Goal: Navigation & Orientation: Find specific page/section

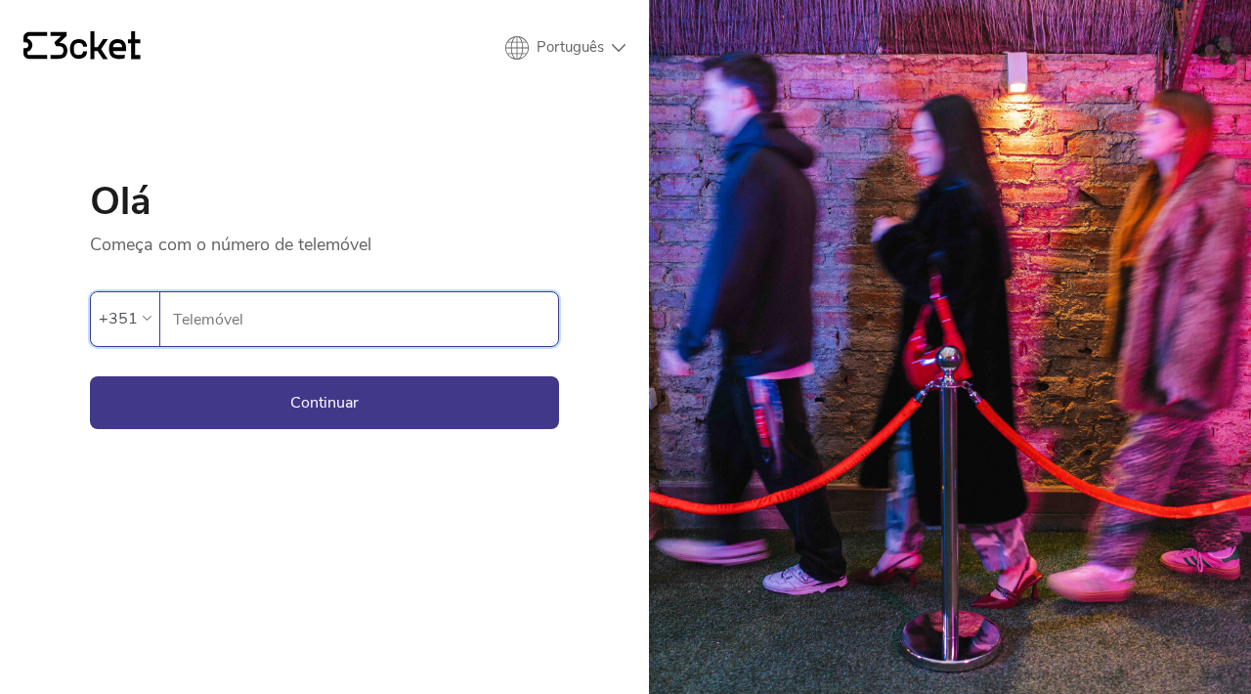
click at [440, 337] on input "Telemóvel" at bounding box center [365, 319] width 386 height 54
type input "914240283"
click at [324, 402] on button "Continuar" at bounding box center [324, 402] width 469 height 53
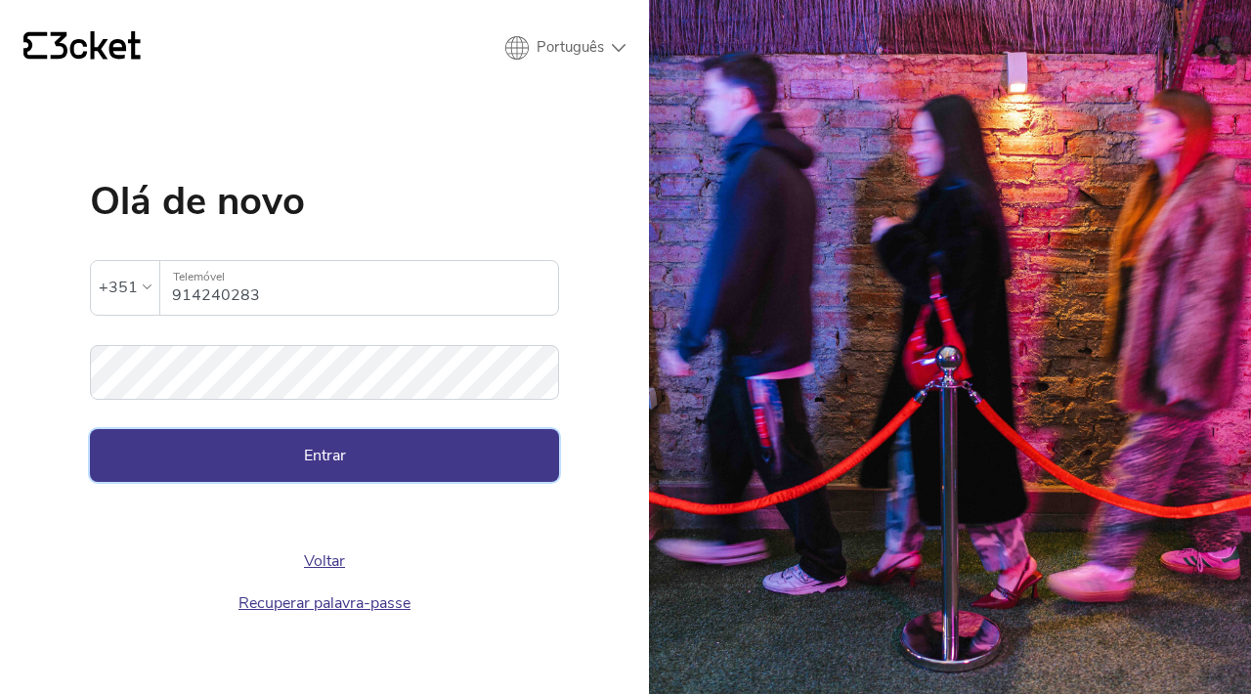
click at [251, 475] on button "Entrar" at bounding box center [324, 455] width 469 height 53
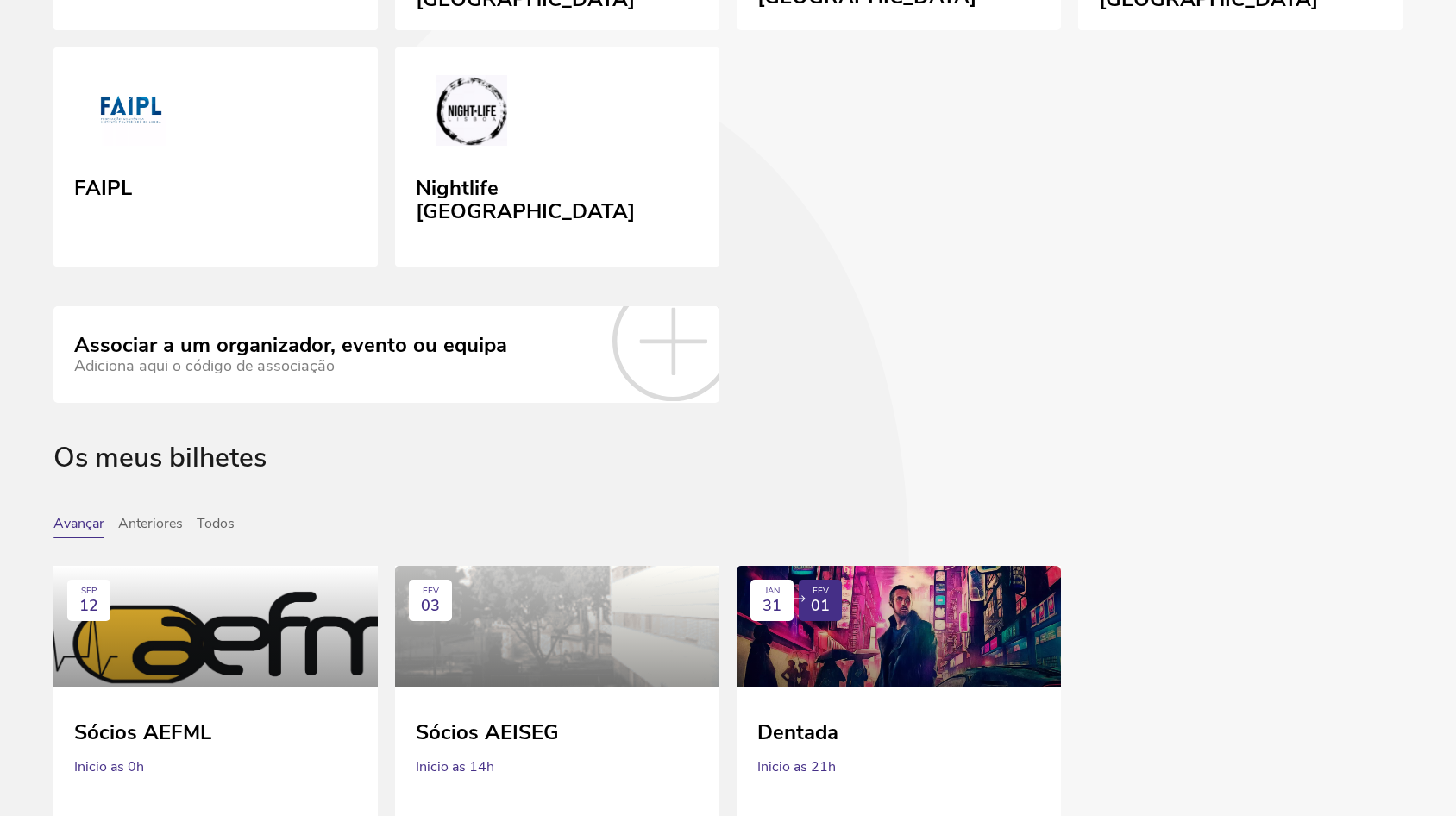
scroll to position [1316, 0]
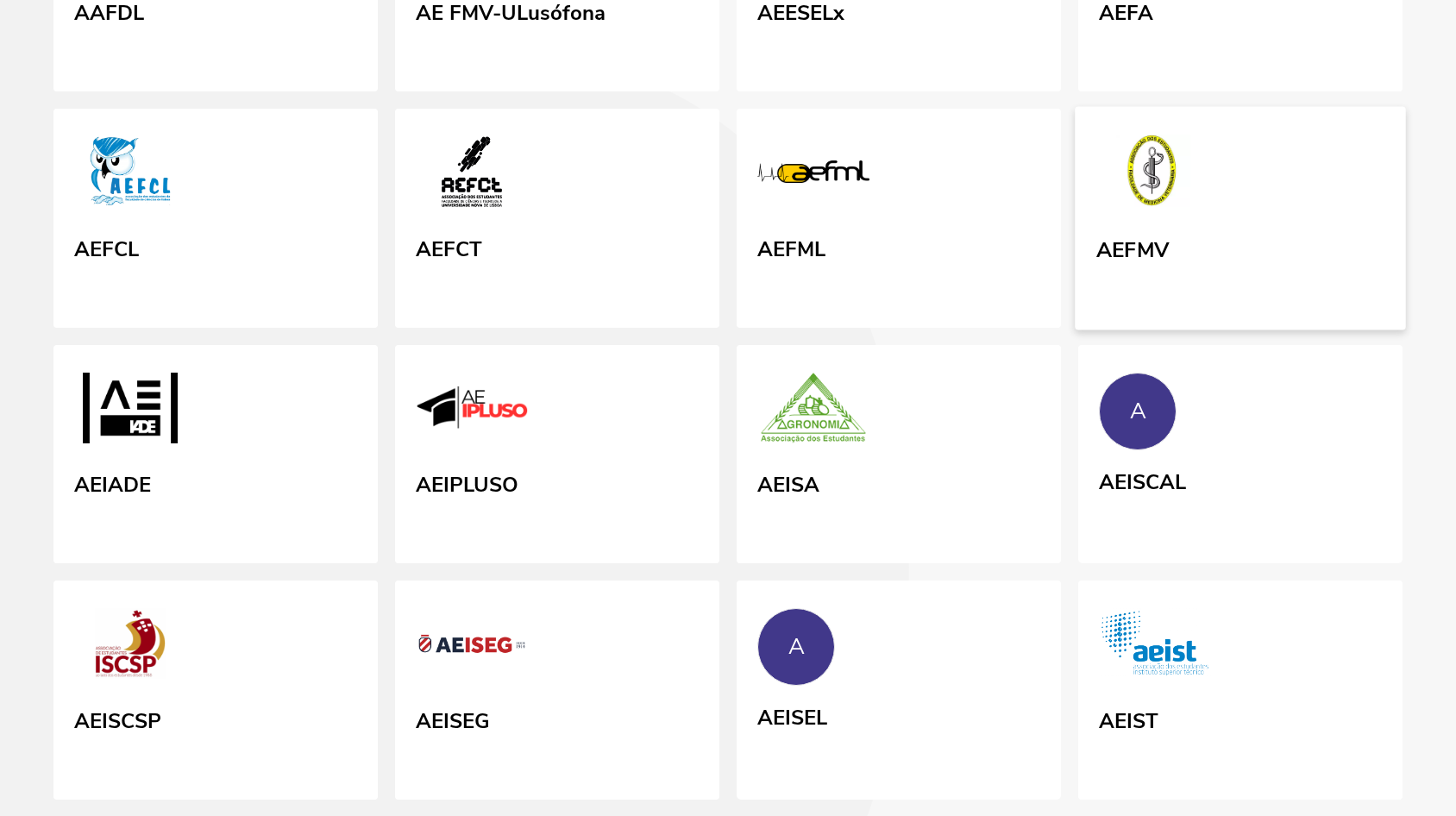
scroll to position [290, 0]
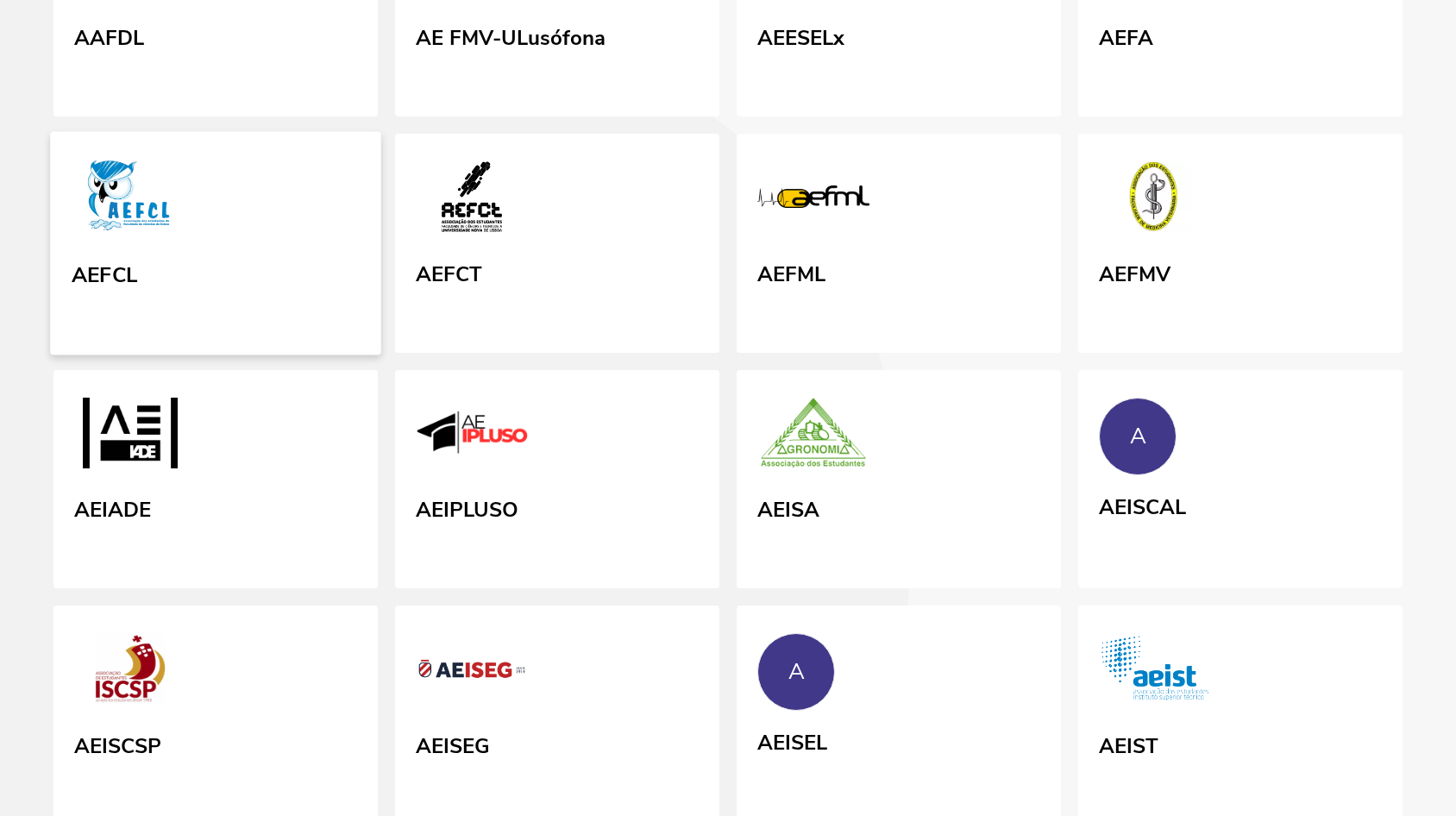
click at [346, 297] on link "AEFCL" at bounding box center [215, 243] width 331 height 223
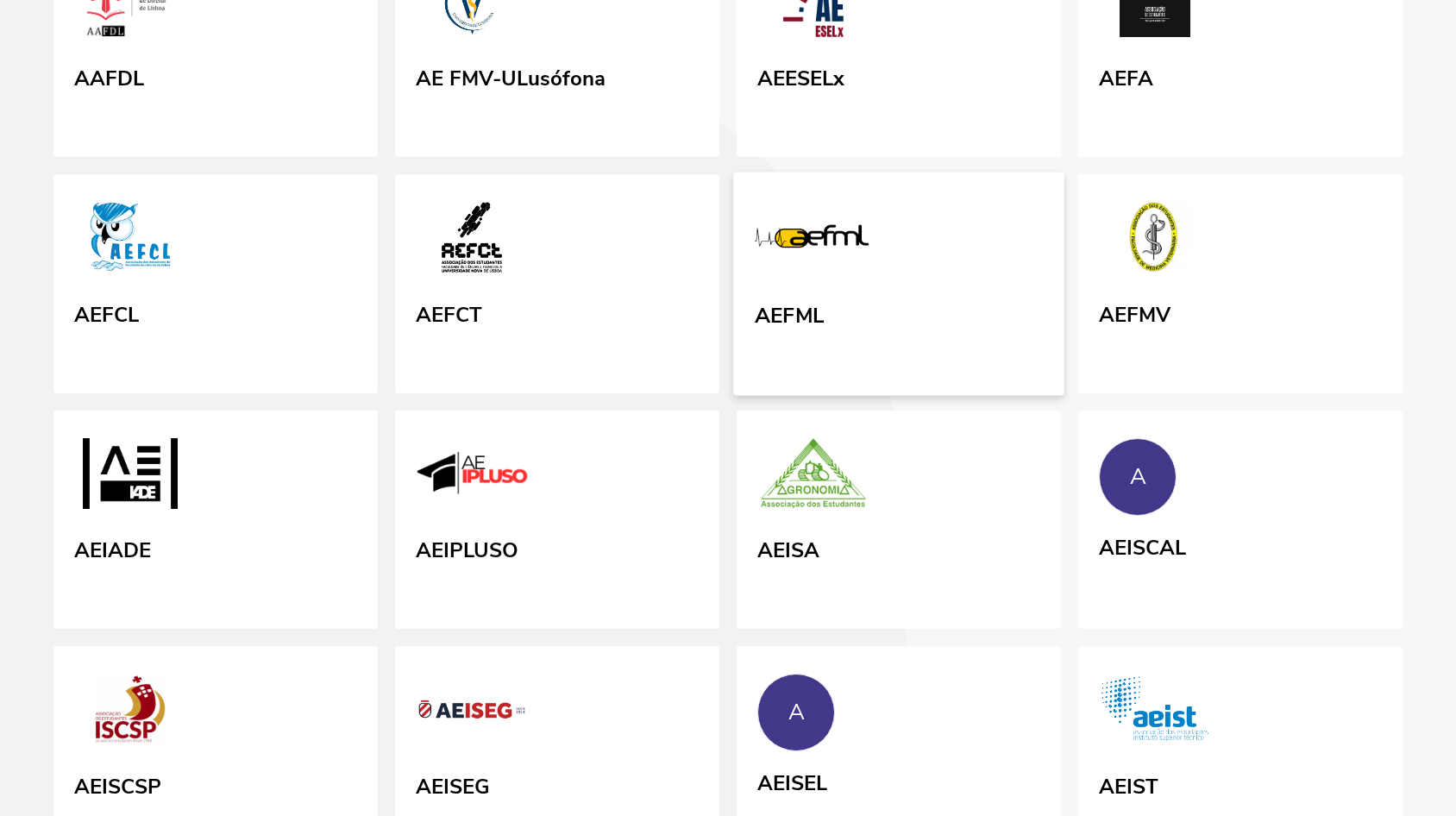
scroll to position [245, 0]
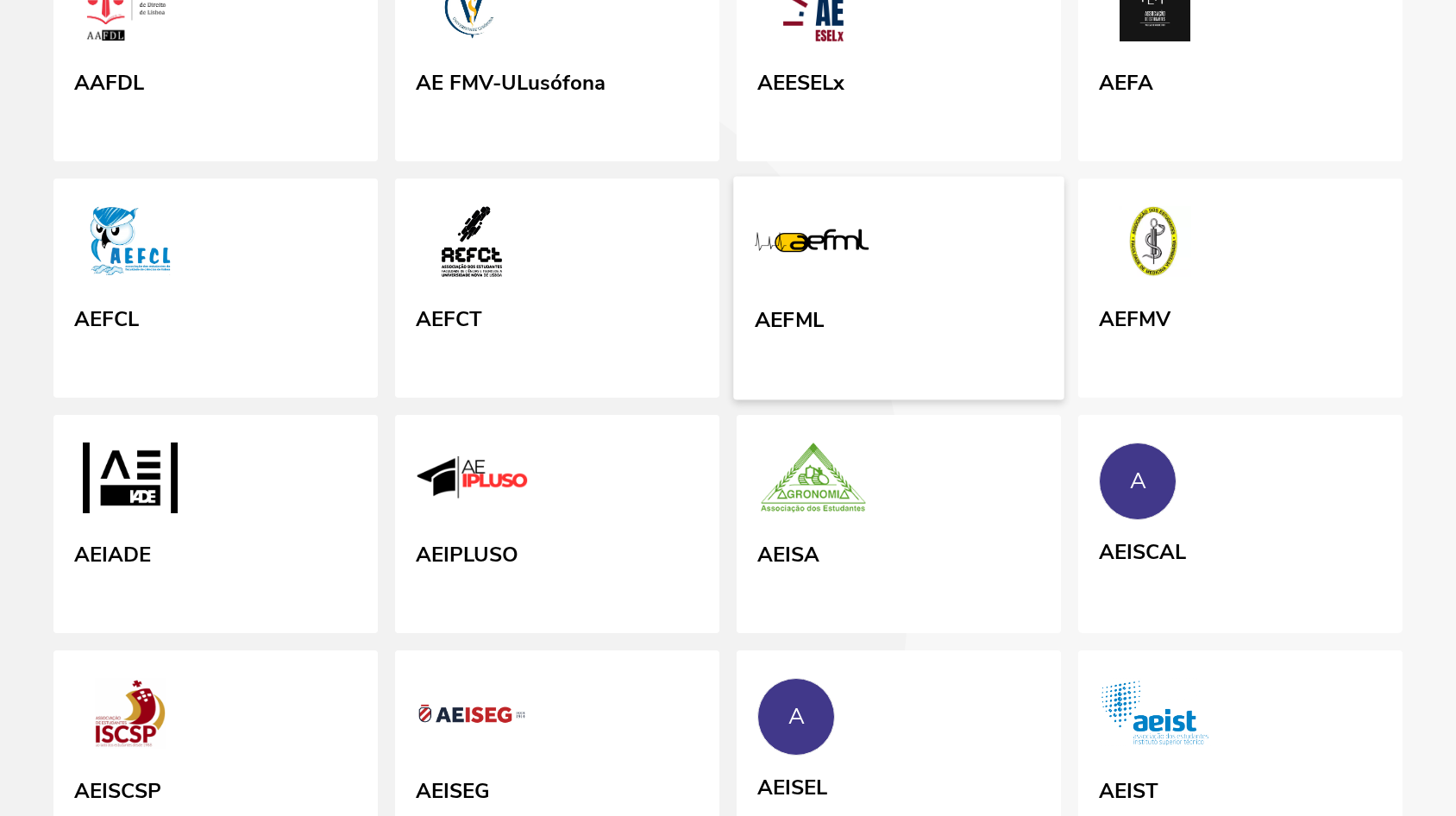
click at [911, 259] on link "AEFML" at bounding box center [899, 288] width 331 height 223
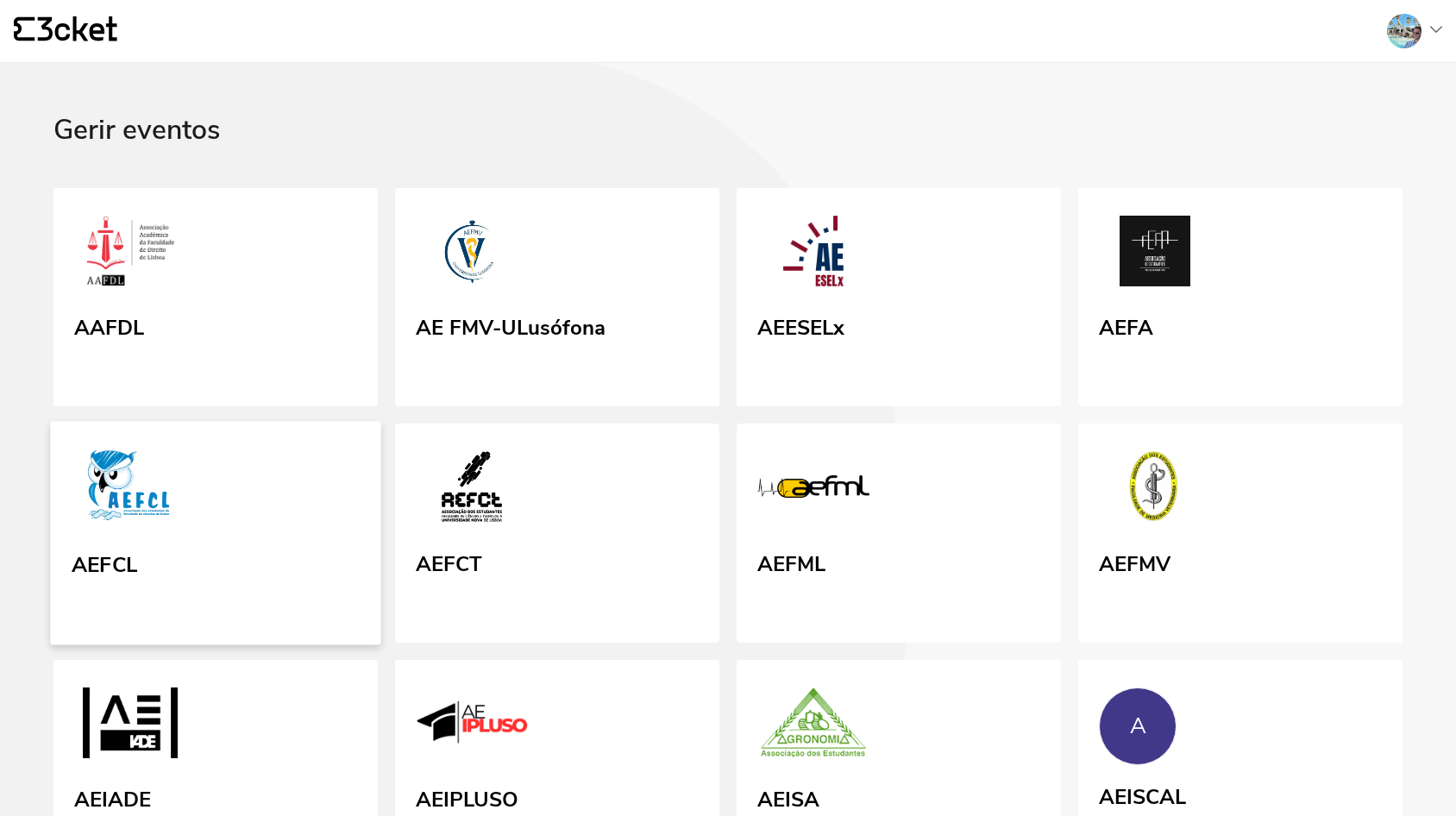
click at [149, 529] on img at bounding box center [129, 489] width 115 height 79
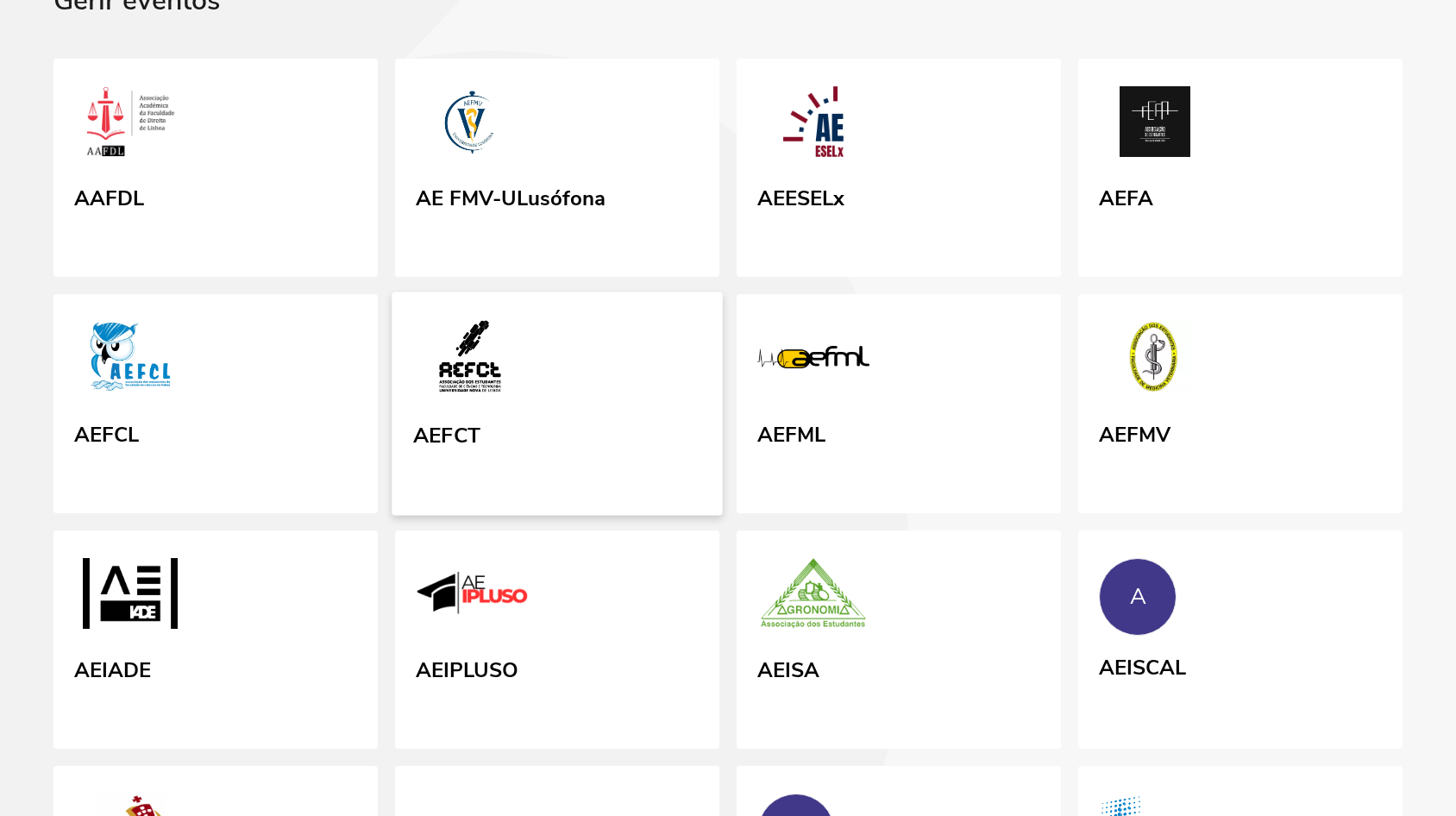
scroll to position [132, 0]
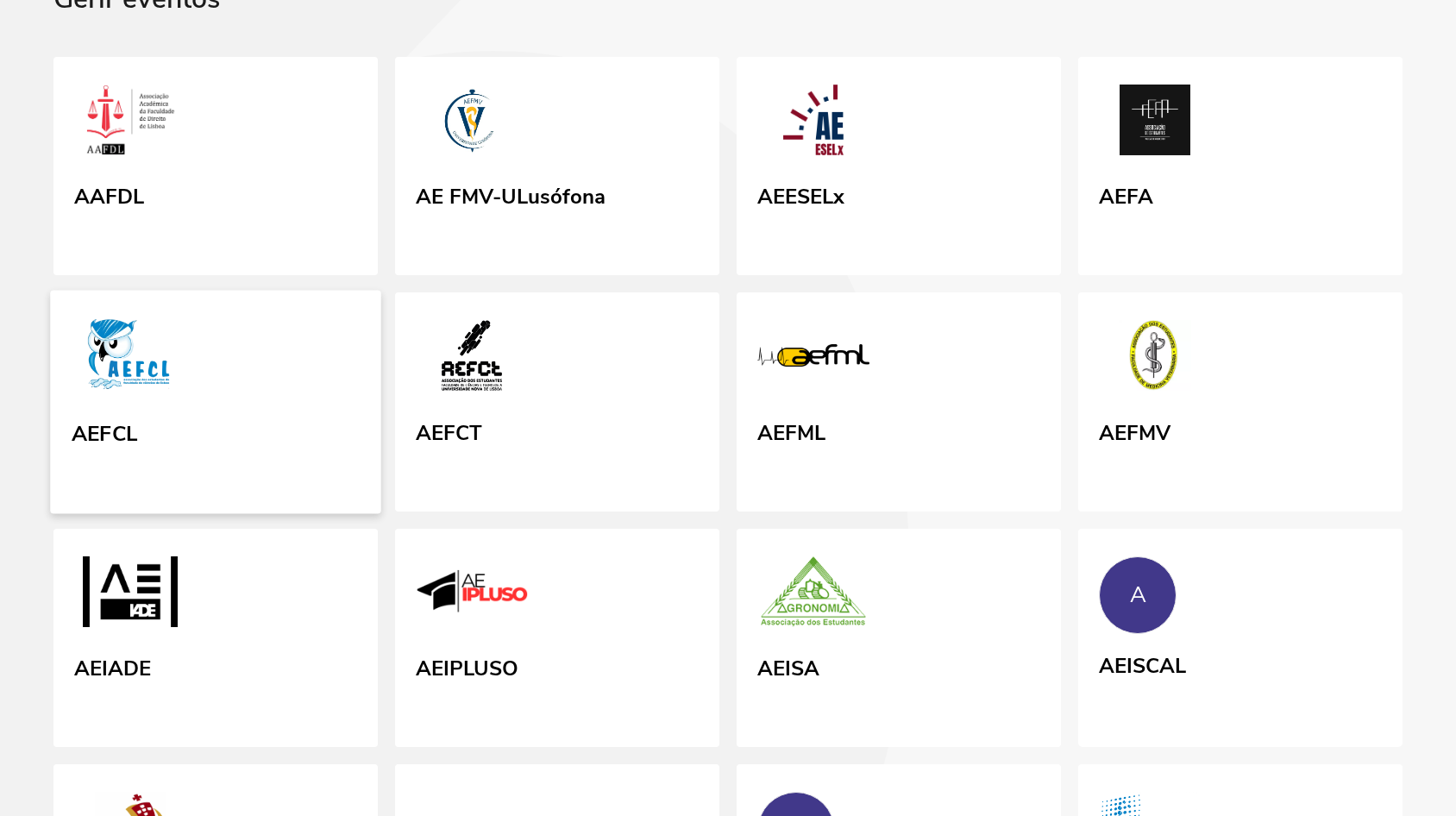
click at [229, 514] on link "AEFCL" at bounding box center [215, 402] width 331 height 223
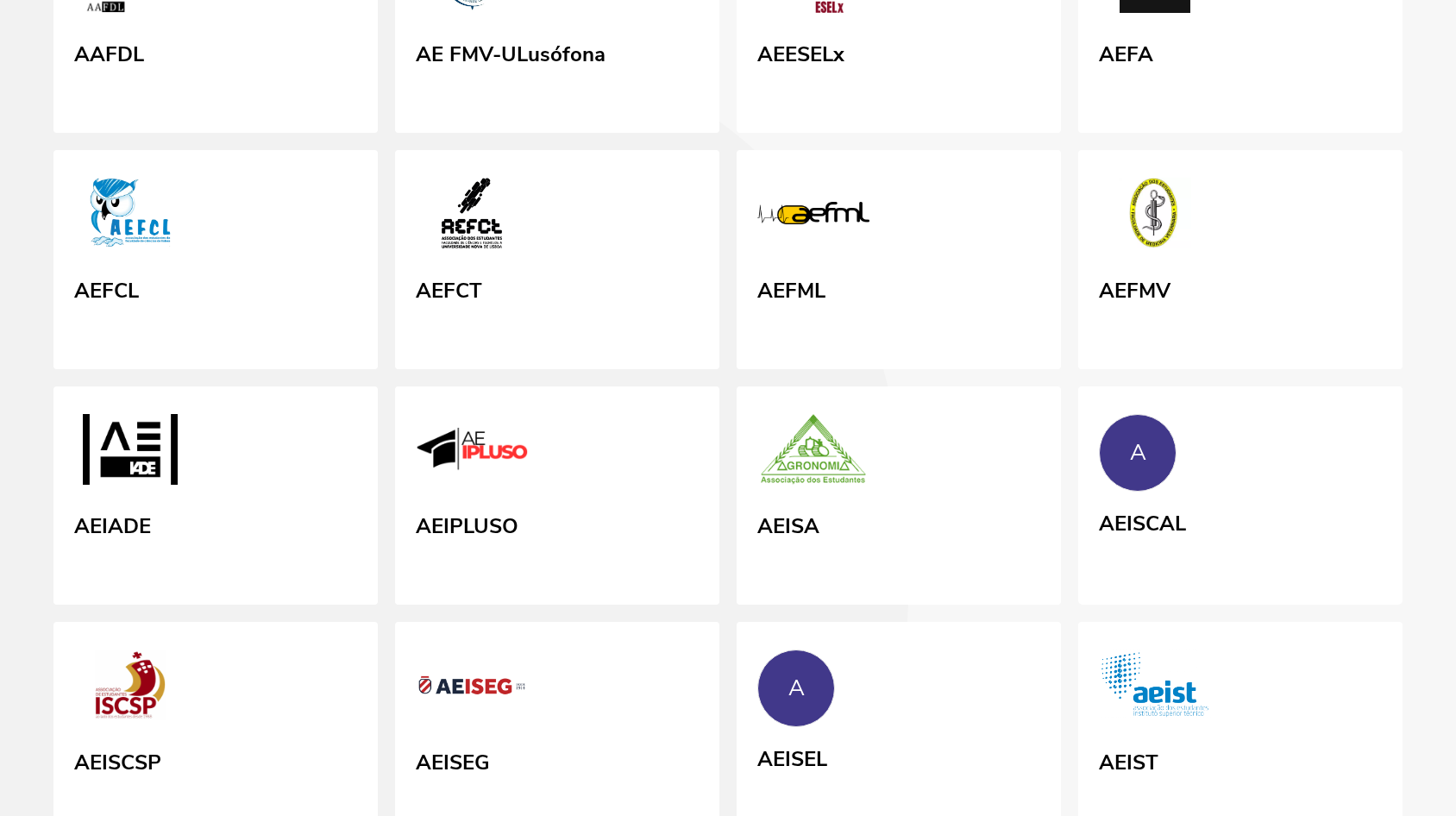
scroll to position [282, 0]
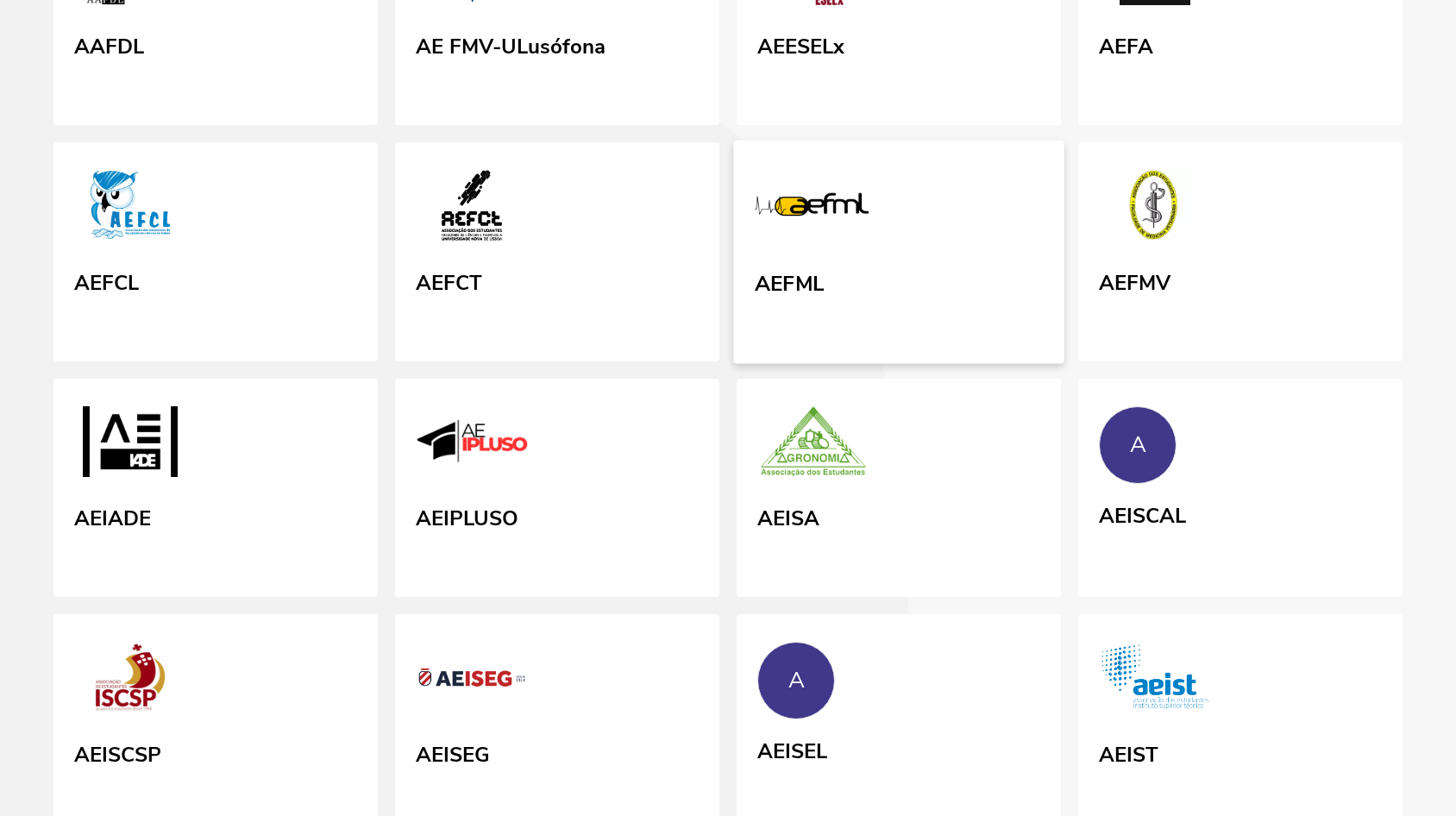
click at [909, 298] on link "AEFML" at bounding box center [899, 252] width 331 height 223
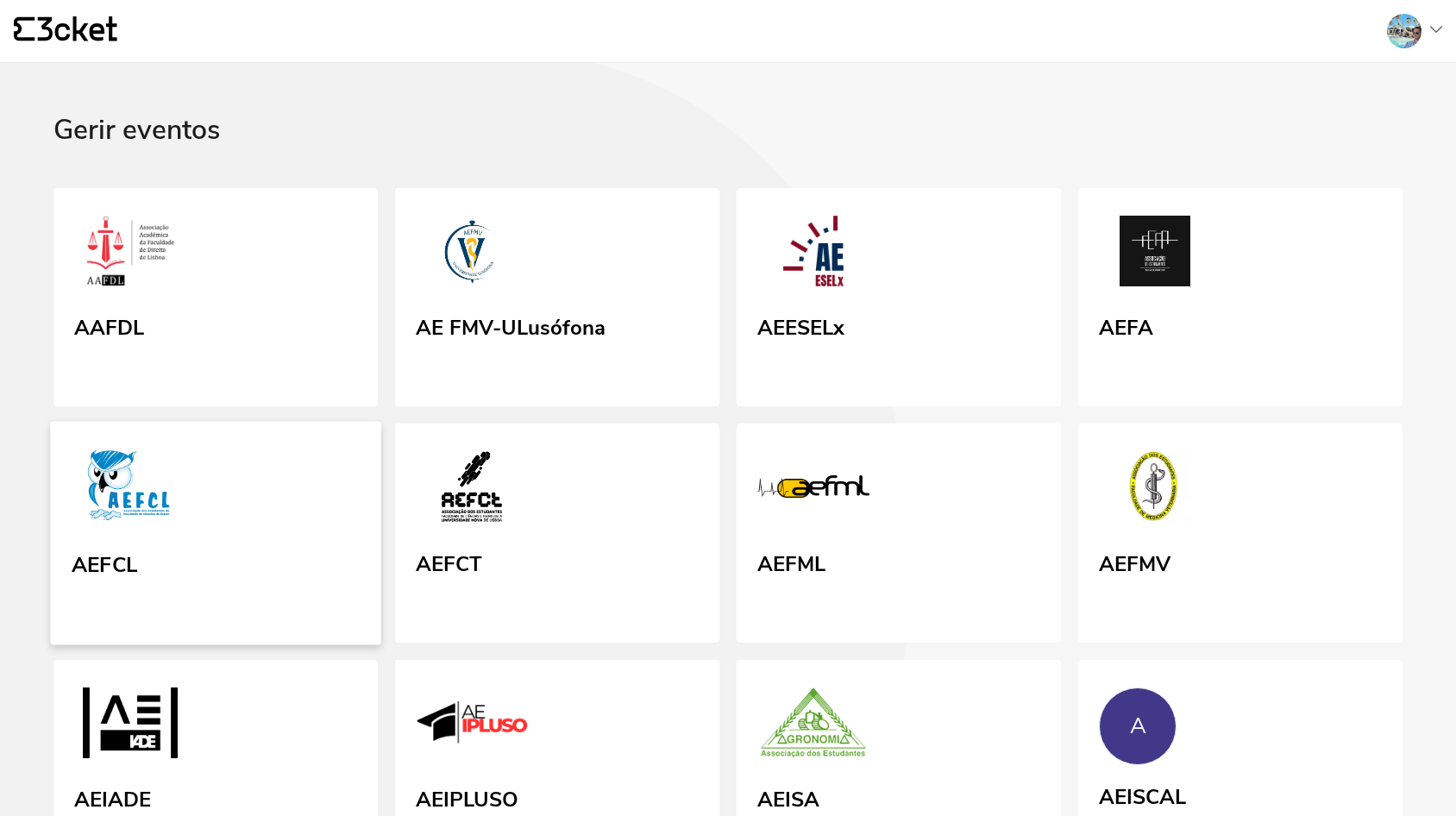
click at [268, 552] on link "AEFCL" at bounding box center [215, 533] width 331 height 223
click at [142, 532] on picture at bounding box center [129, 490] width 115 height 82
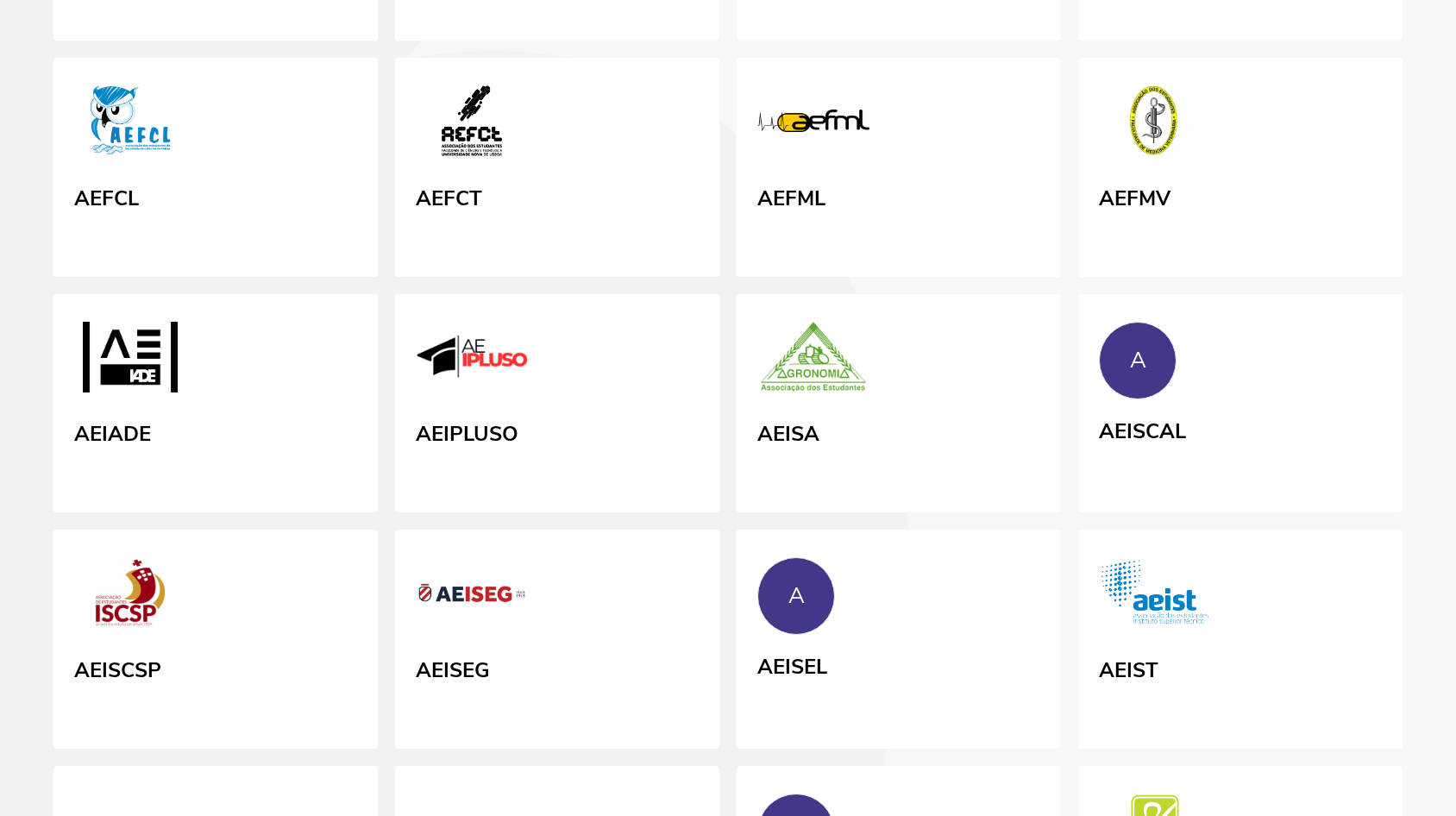
scroll to position [315, 0]
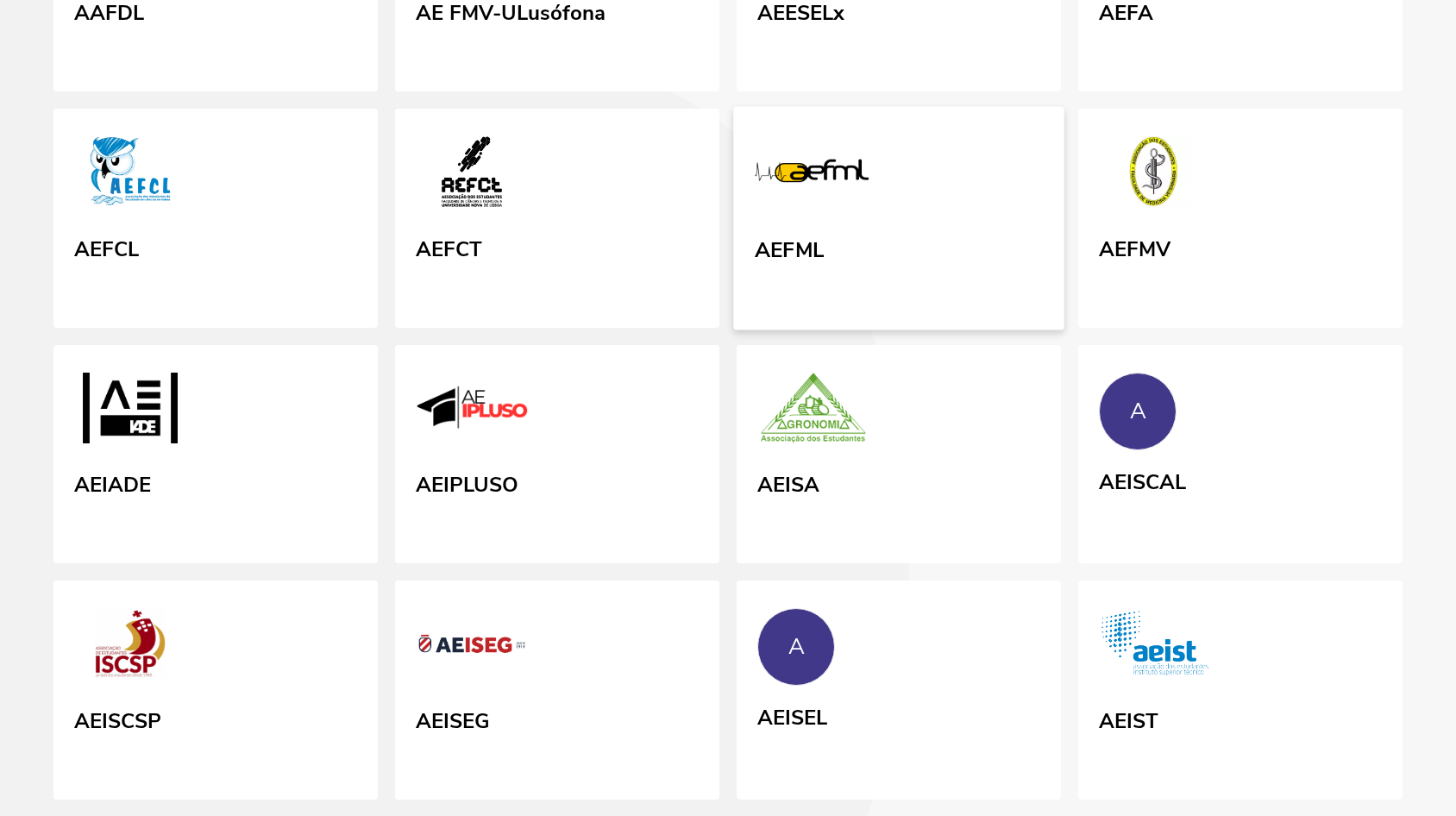
click at [837, 330] on link "AEFML" at bounding box center [899, 218] width 331 height 223
